Goal: Information Seeking & Learning: Learn about a topic

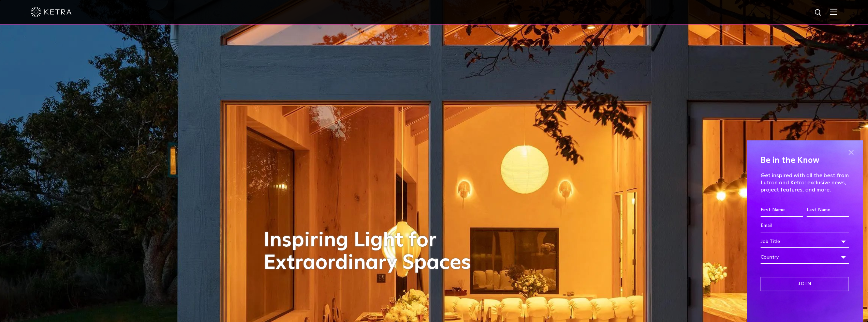
click at [852, 154] on span at bounding box center [851, 152] width 10 height 10
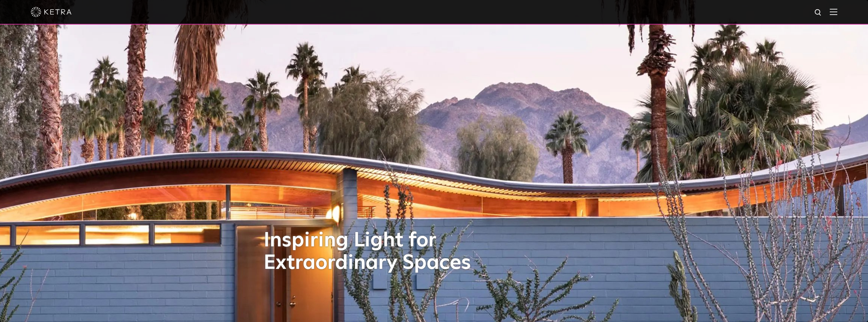
click at [838, 14] on img at bounding box center [834, 12] width 8 height 6
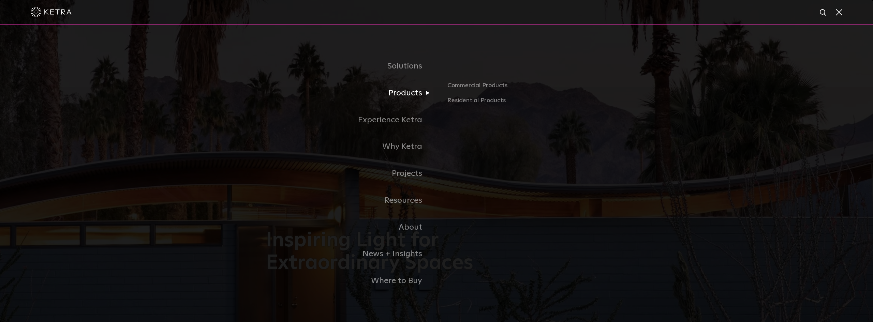
click at [410, 96] on link "Products" at bounding box center [351, 93] width 171 height 27
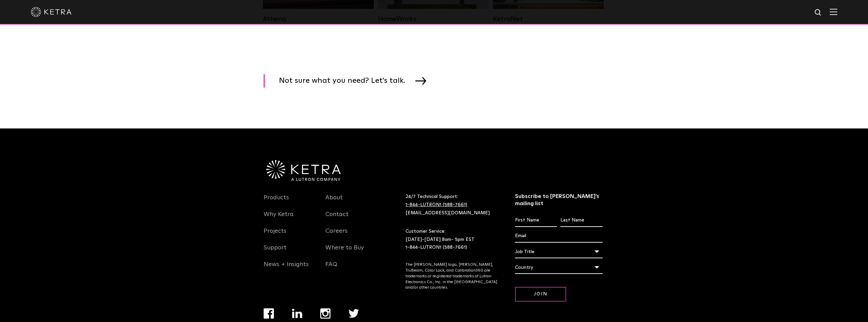
scroll to position [1160, 0]
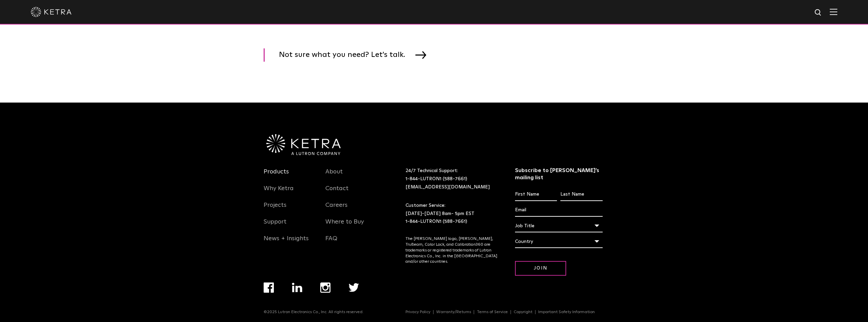
click at [279, 184] on link "Products" at bounding box center [276, 176] width 25 height 16
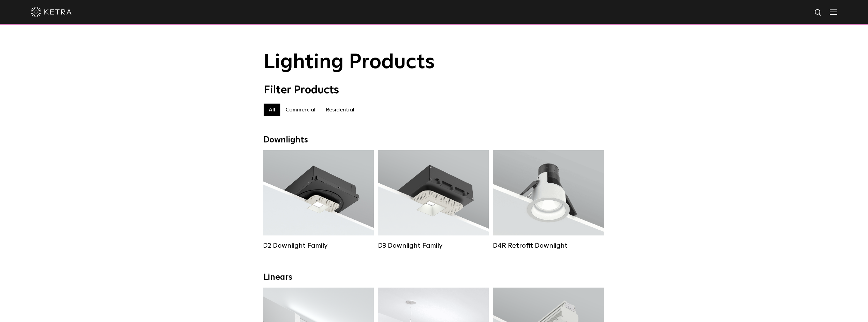
click at [311, 112] on label "Commercial" at bounding box center [300, 110] width 40 height 12
click at [342, 116] on label "Residential" at bounding box center [340, 110] width 39 height 12
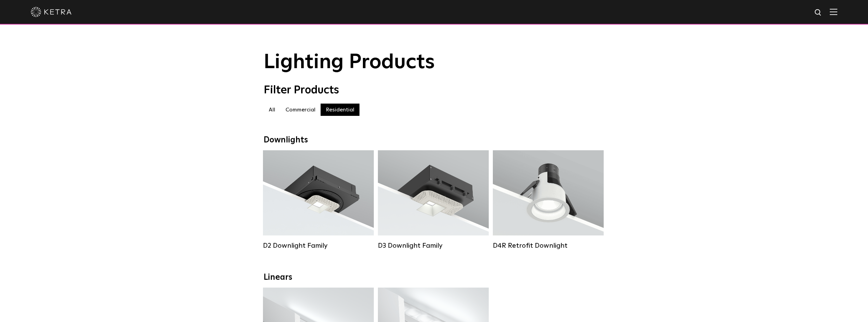
click at [304, 114] on label "Commercial" at bounding box center [300, 110] width 40 height 12
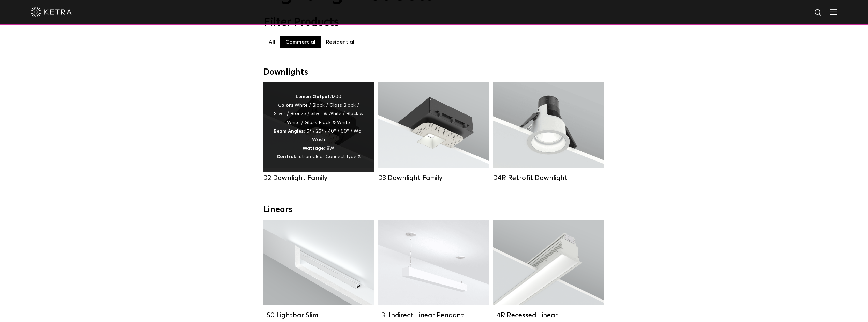
scroll to position [68, 0]
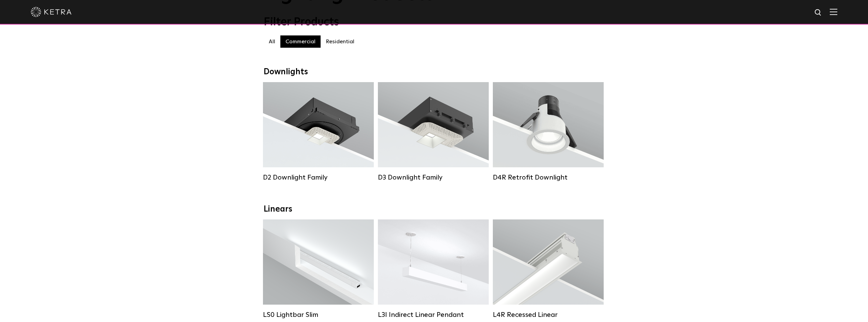
click at [334, 44] on label "Residential" at bounding box center [340, 41] width 39 height 12
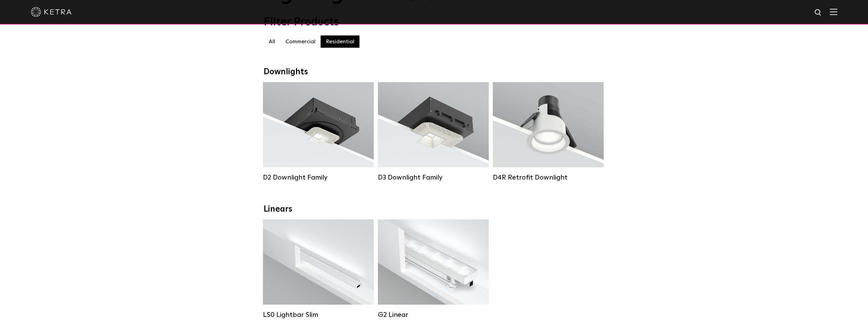
click at [291, 44] on label "Commercial" at bounding box center [300, 41] width 40 height 12
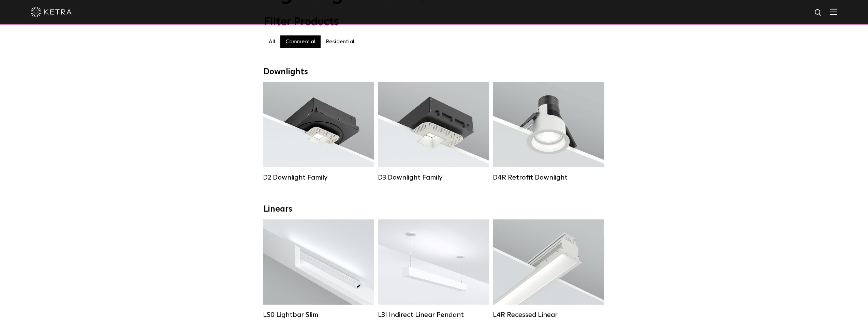
click at [277, 46] on label "All" at bounding box center [272, 41] width 17 height 12
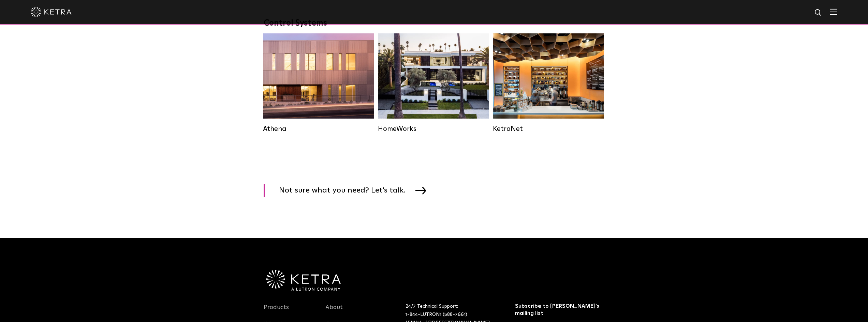
scroll to position [1024, 0]
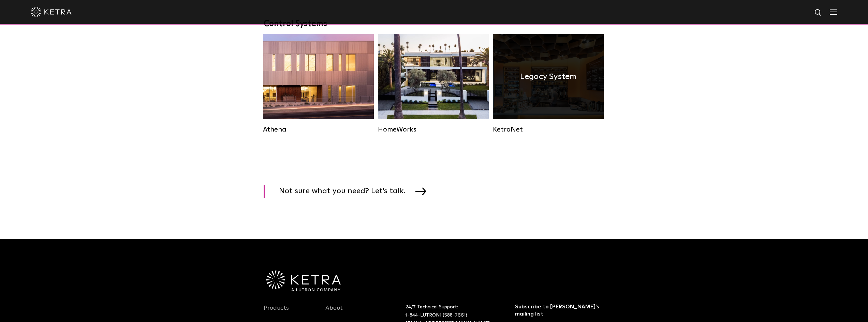
click at [570, 111] on div "Legacy System" at bounding box center [548, 76] width 111 height 85
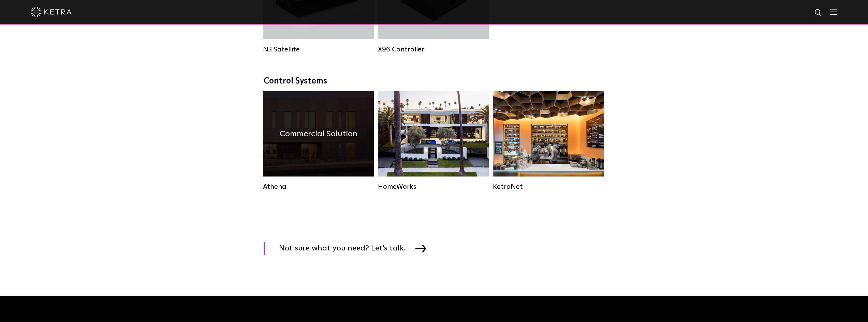
scroll to position [955, 0]
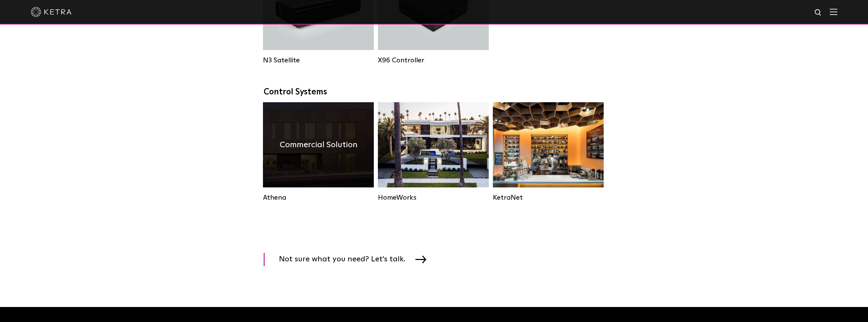
click at [315, 174] on div "Commercial Solution" at bounding box center [318, 144] width 111 height 85
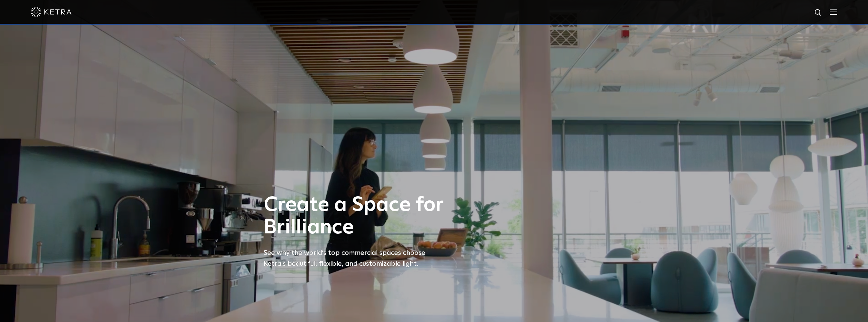
click at [54, 13] on img at bounding box center [51, 12] width 41 height 10
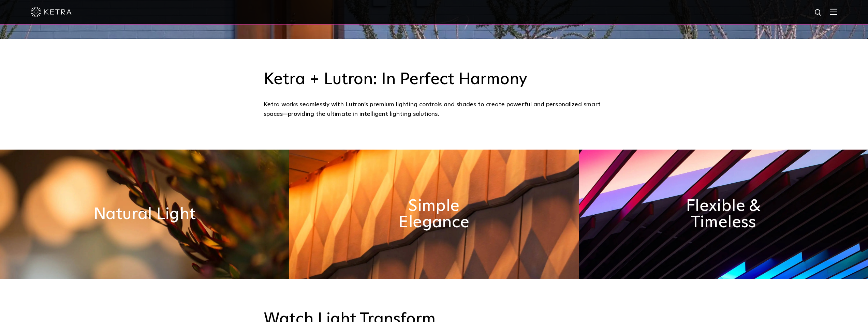
scroll to position [444, 0]
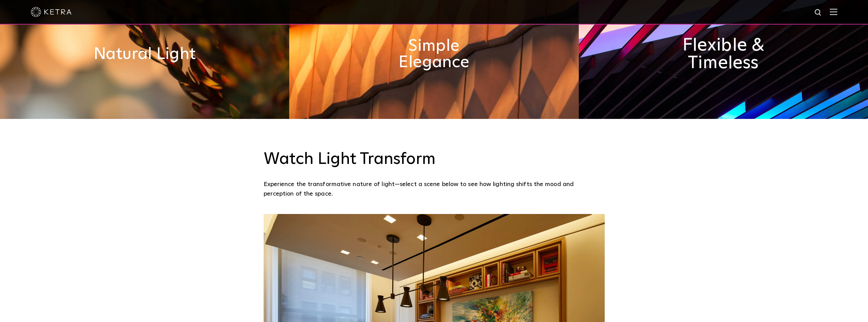
click at [737, 45] on h2 "Flexible & Timeless" at bounding box center [724, 55] width 114 height 36
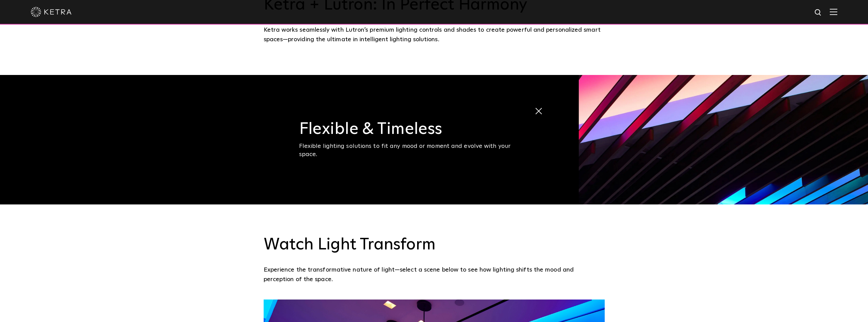
scroll to position [273, 0]
